Goal: Transaction & Acquisition: Purchase product/service

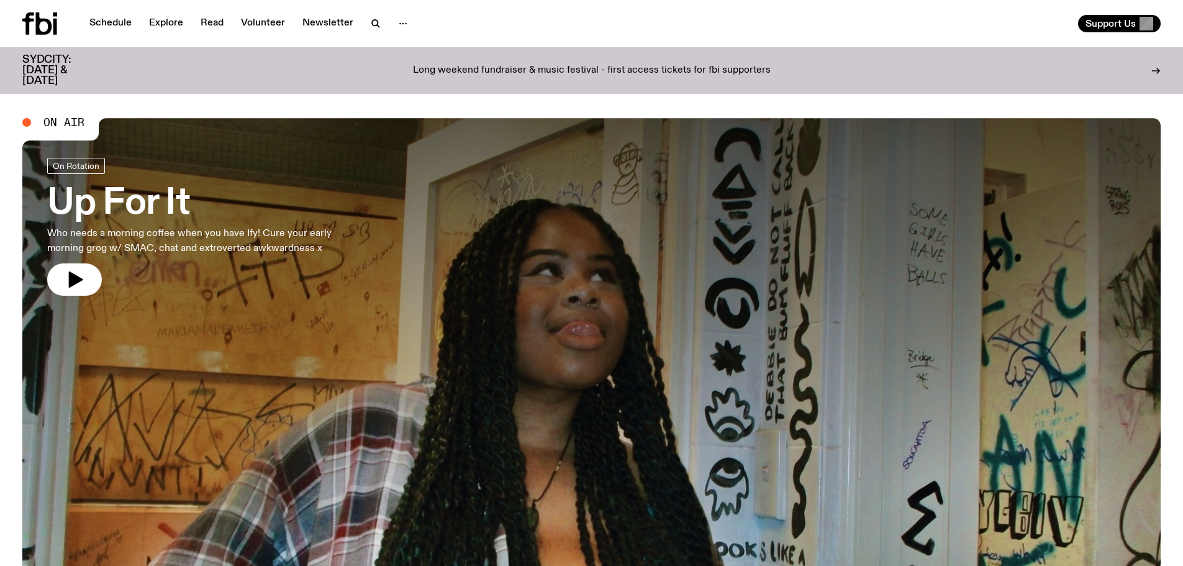
click at [366, 61] on div "Long weekend fundraiser & music festival - first access tickets for fbi support…" at bounding box center [591, 71] width 959 height 32
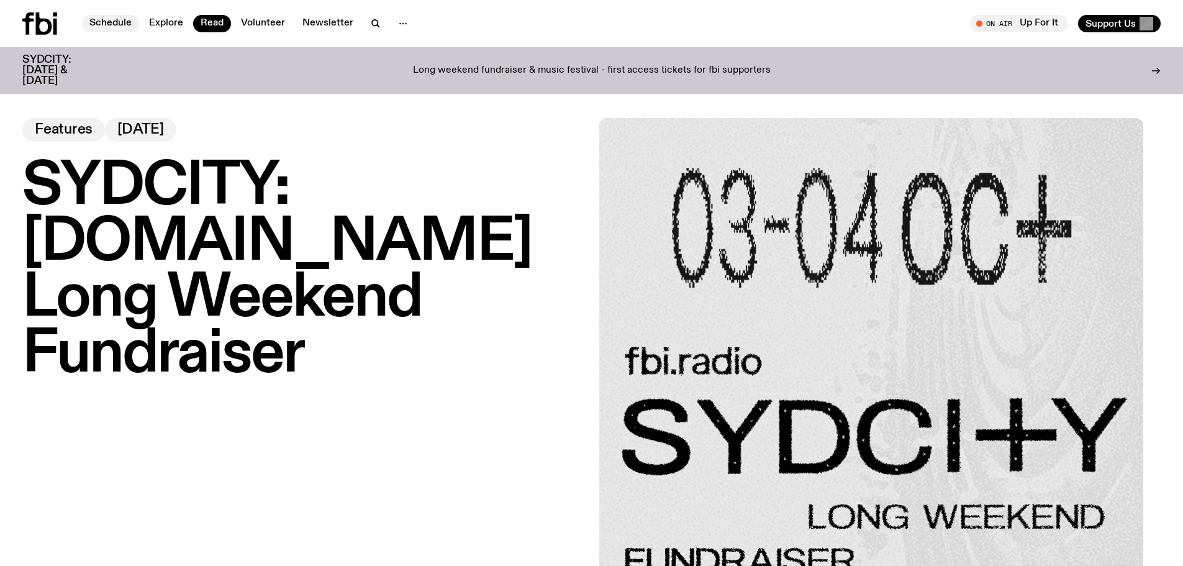
click at [115, 23] on link "Schedule" at bounding box center [110, 23] width 57 height 17
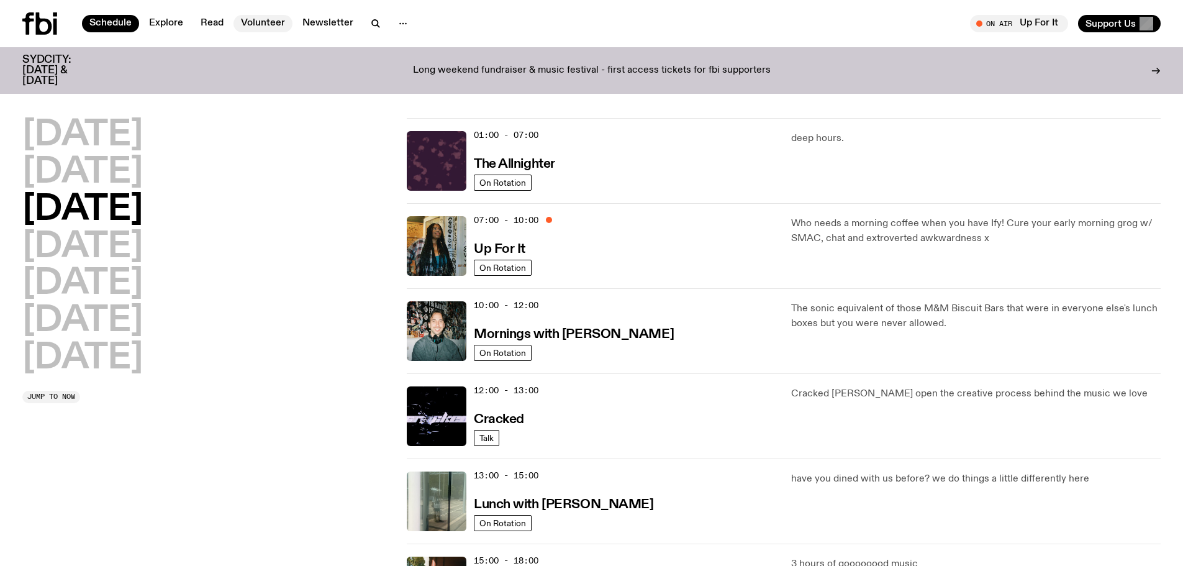
click at [253, 25] on link "Volunteer" at bounding box center [262, 23] width 59 height 17
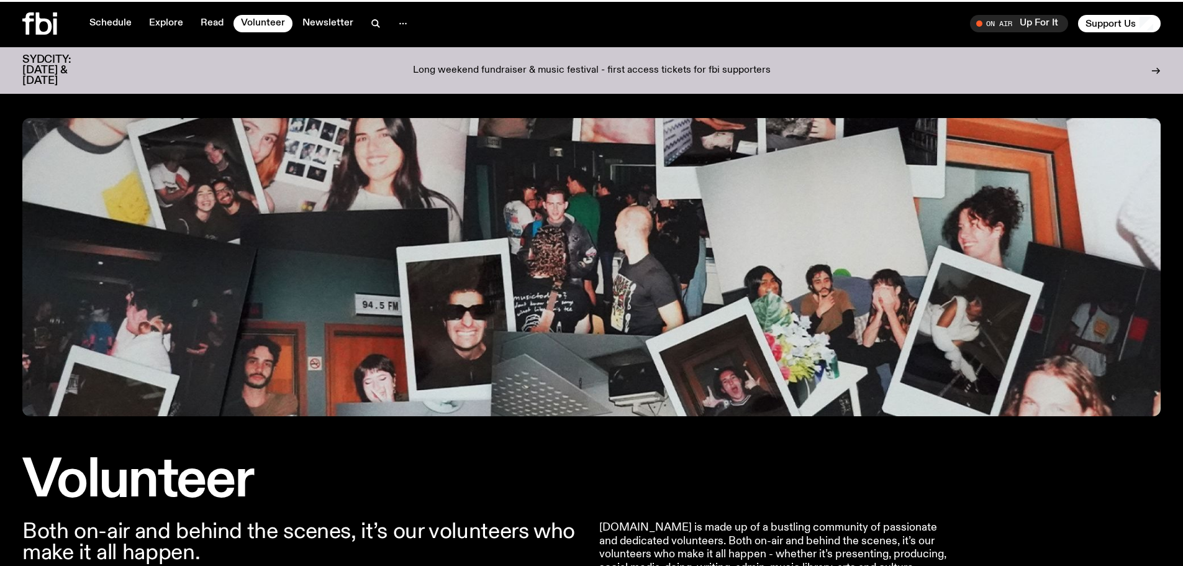
click at [46, 13] on icon at bounding box center [39, 23] width 35 height 22
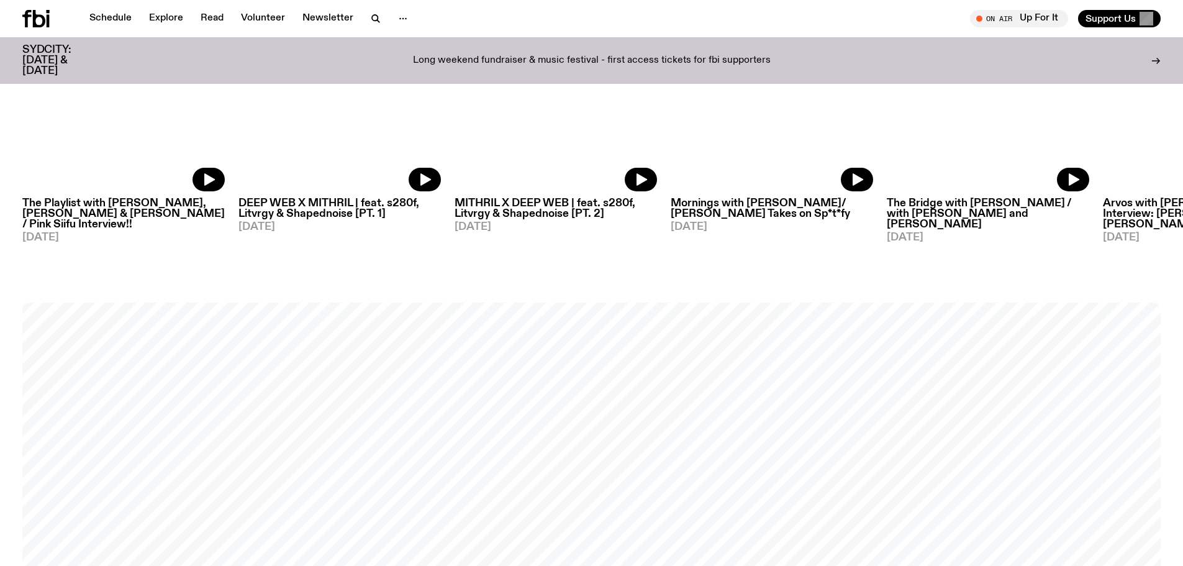
scroll to position [1420, 0]
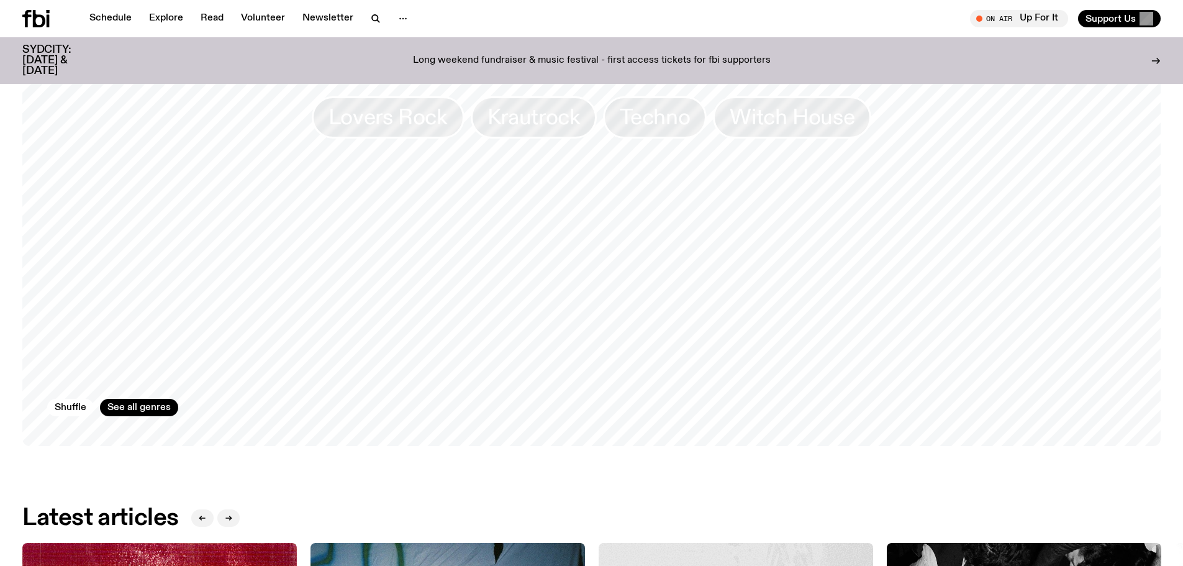
click at [587, 55] on p "Long weekend fundraiser & music festival - first access tickets for fbi support…" at bounding box center [592, 60] width 358 height 11
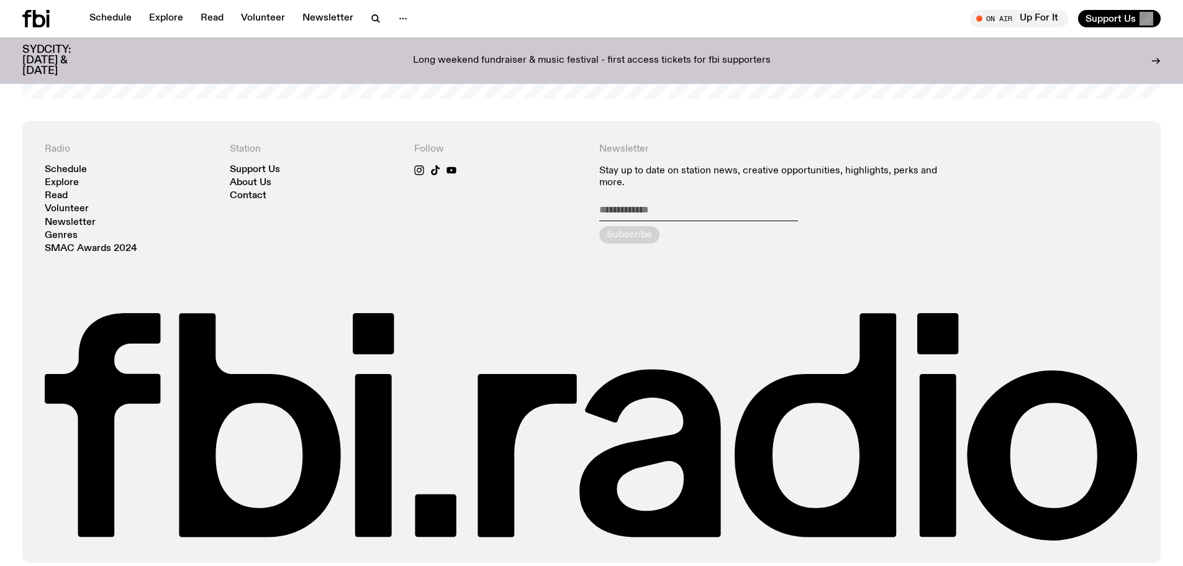
scroll to position [3018, 0]
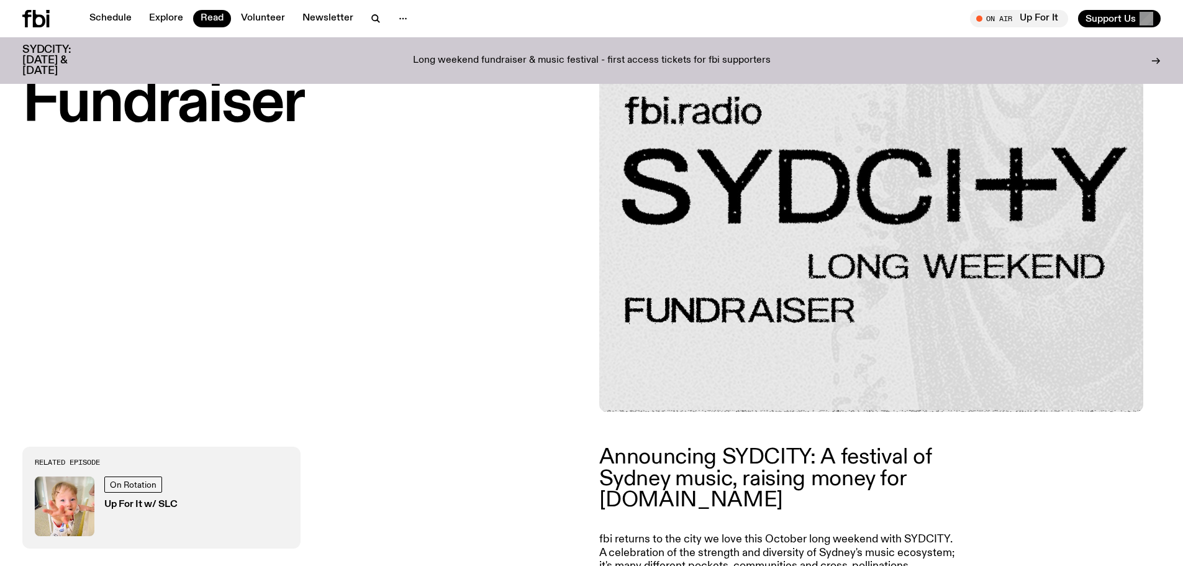
scroll to position [675, 0]
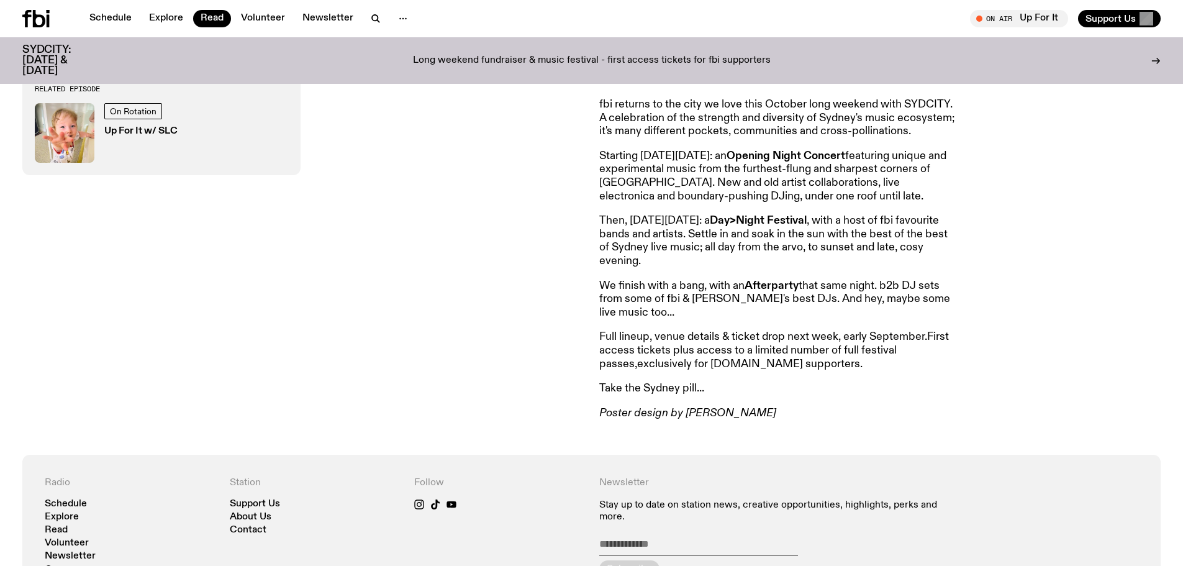
click at [728, 363] on link "exclusively for fbi.radio supporters." at bounding box center [749, 363] width 225 height 11
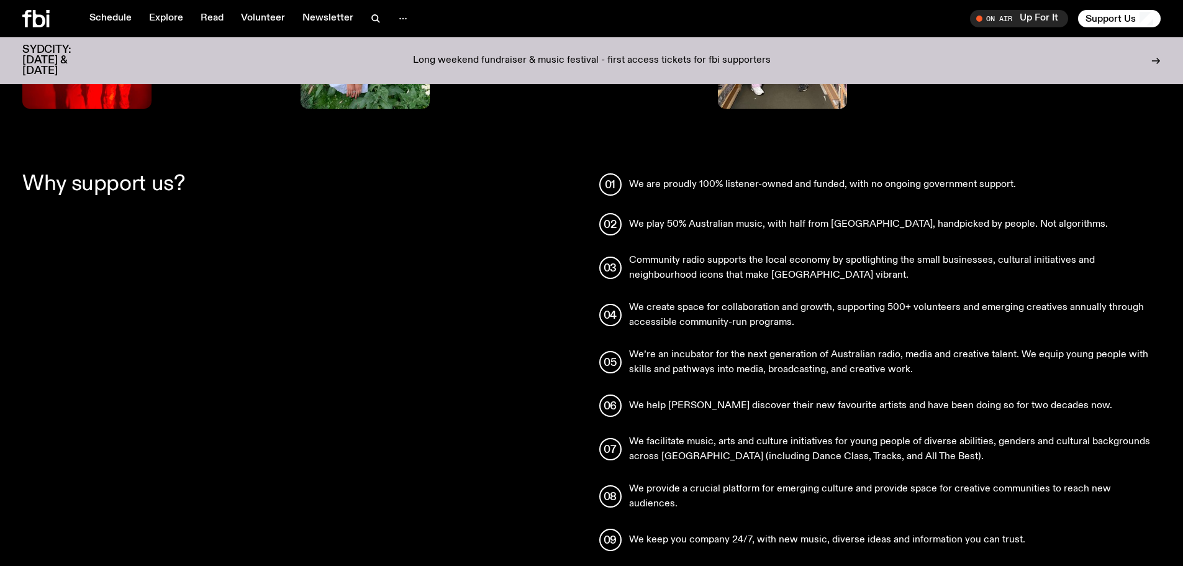
scroll to position [984, 0]
